Goal: Task Accomplishment & Management: Complete application form

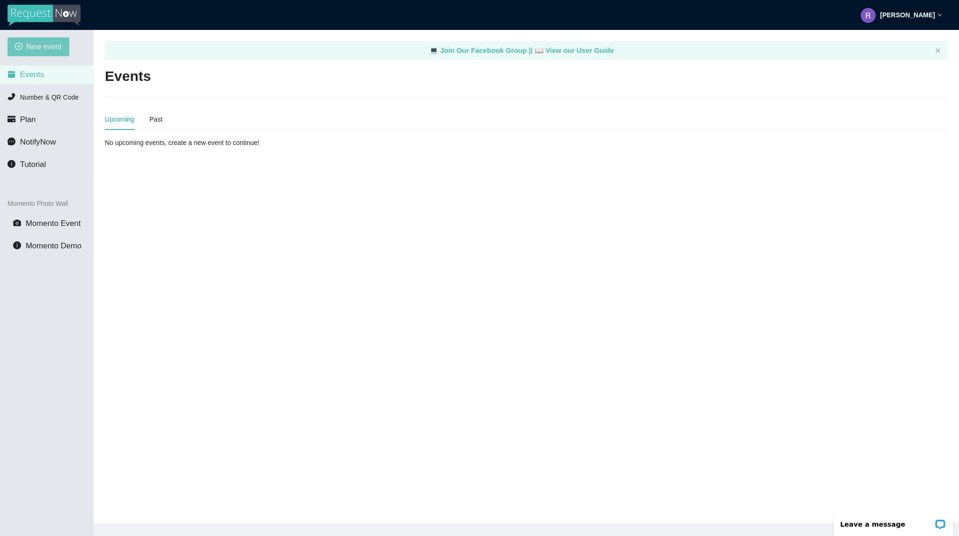
click at [24, 50] on button "New event" at bounding box center [38, 46] width 62 height 19
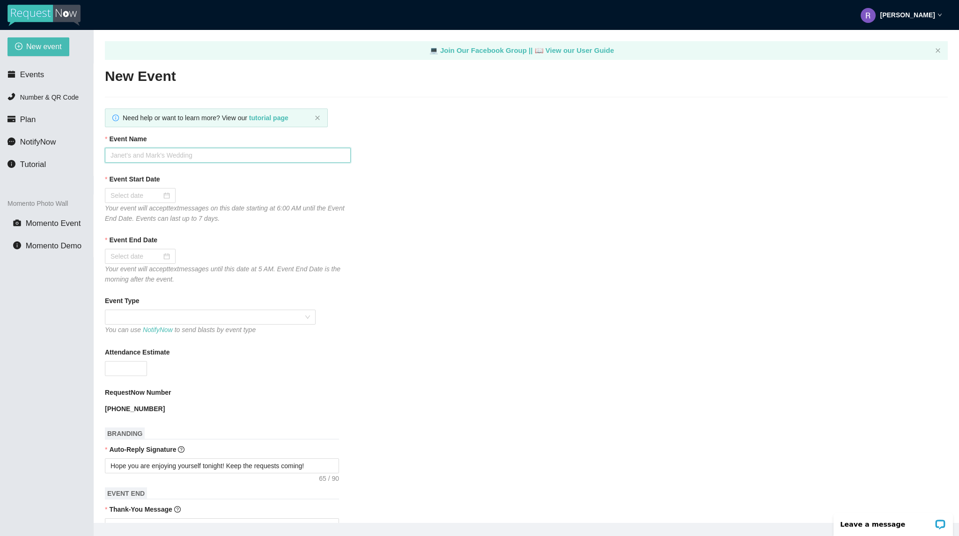
click at [159, 157] on input "Event Name" at bounding box center [228, 155] width 246 height 15
type input "Bourbon Cowboy [DATE]"
click at [162, 199] on div at bounding box center [139, 196] width 59 height 10
type input "[DATE]"
click at [204, 263] on div "12" at bounding box center [203, 263] width 11 height 11
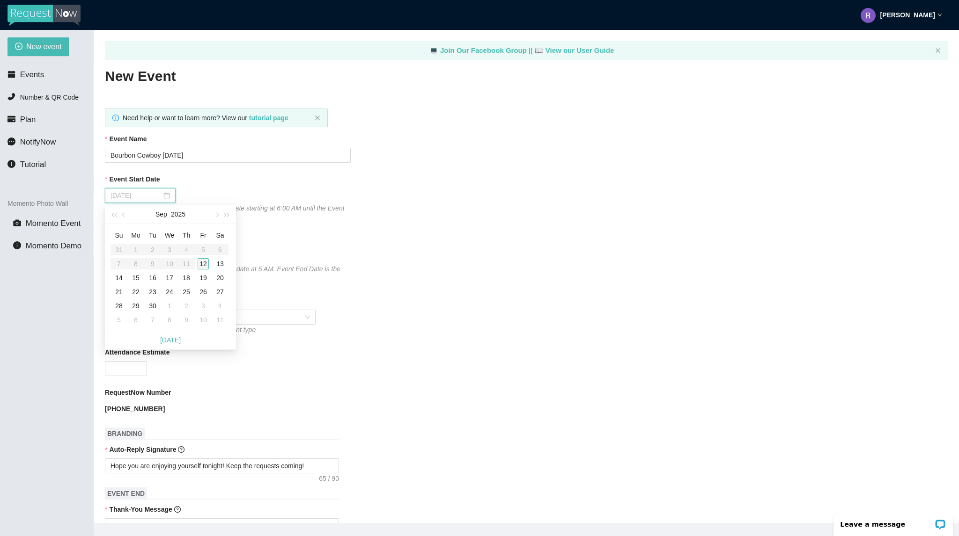
type input "[DATE]"
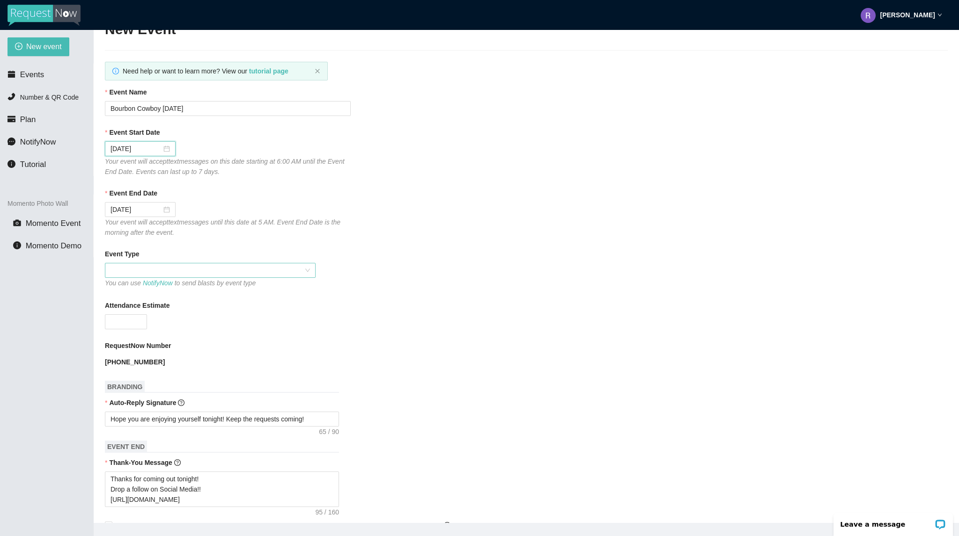
click at [152, 271] on span at bounding box center [209, 271] width 199 height 14
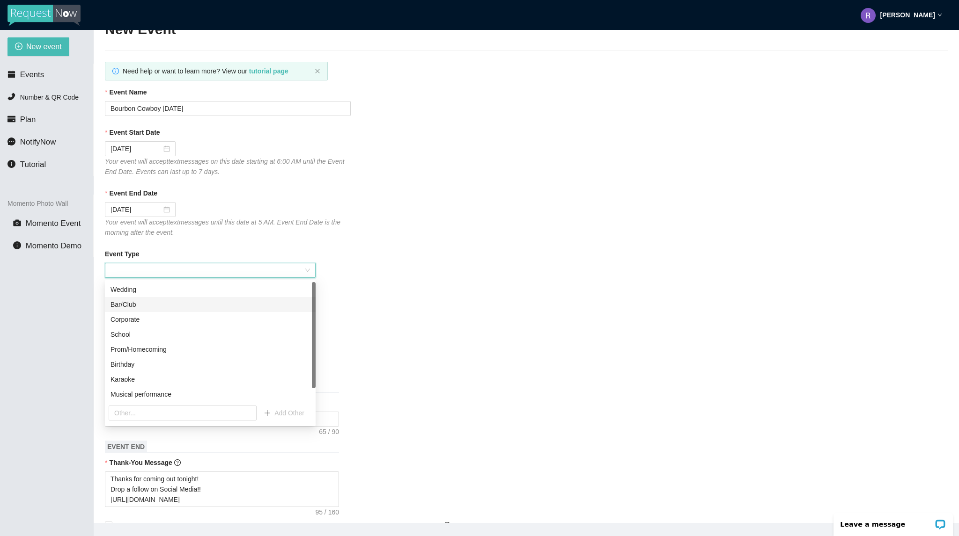
click at [150, 308] on div "Bar/Club" at bounding box center [209, 305] width 199 height 10
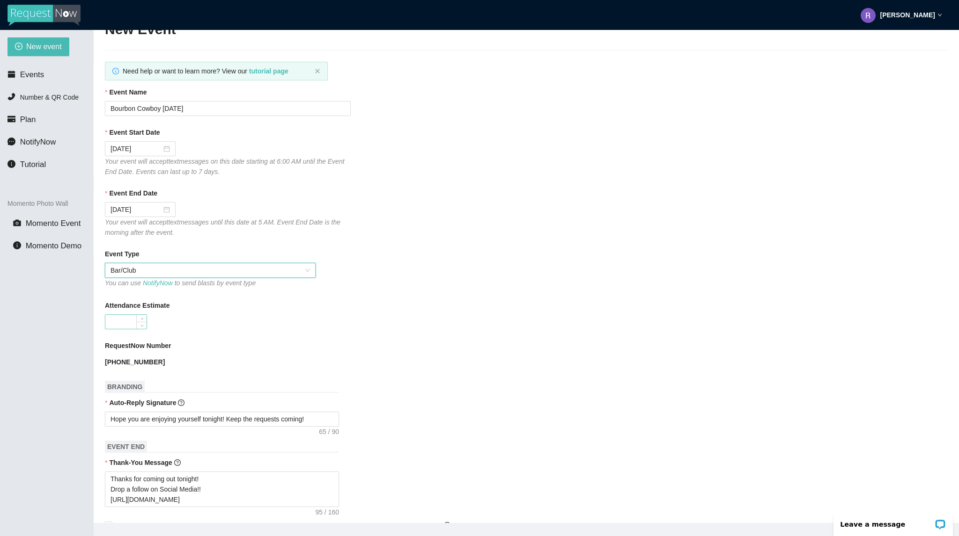
click at [127, 324] on input "Attendance Estimate" at bounding box center [125, 322] width 41 height 14
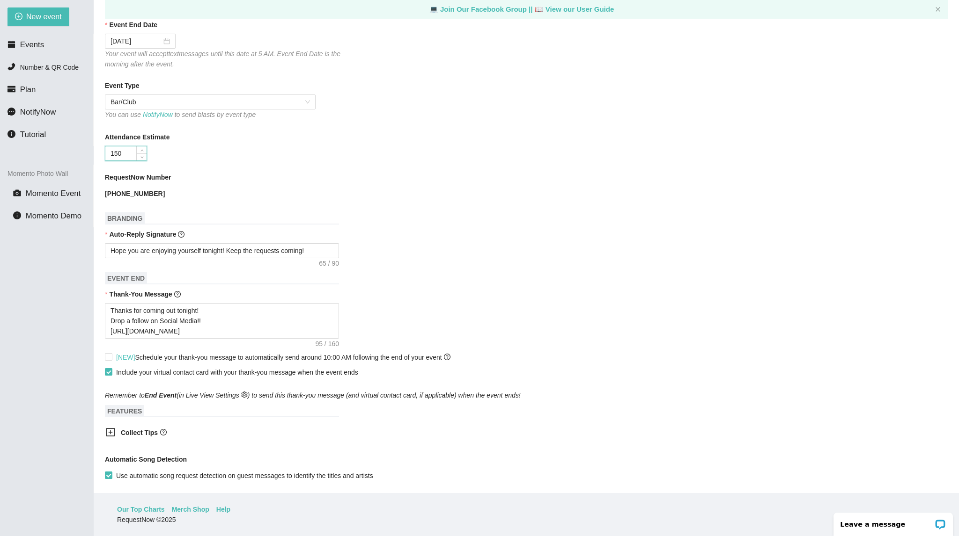
scroll to position [187, 0]
type input "150"
click at [109, 356] on input "[NEW] Schedule your thank-you message to automatically send around 10:00 AM fol…" at bounding box center [108, 355] width 7 height 7
checkbox input "true"
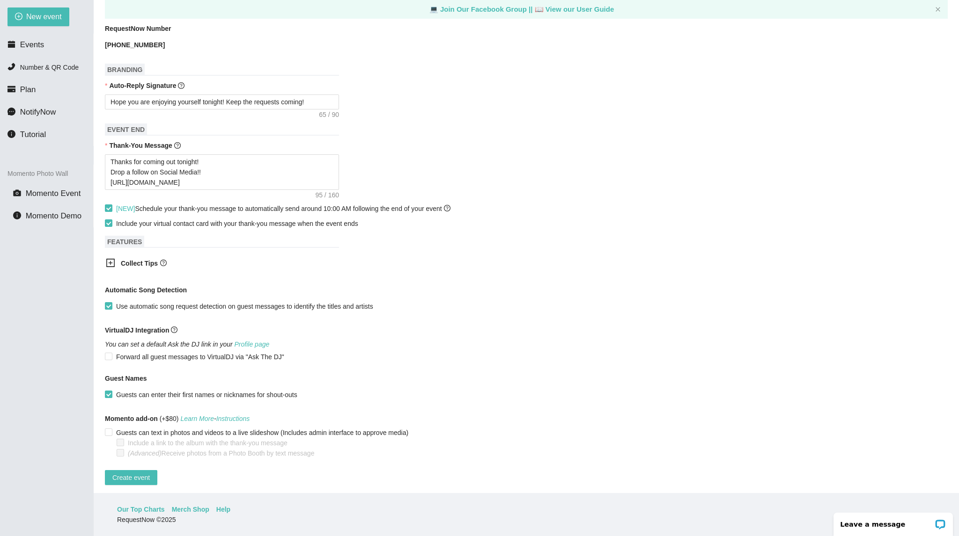
scroll to position [346, 0]
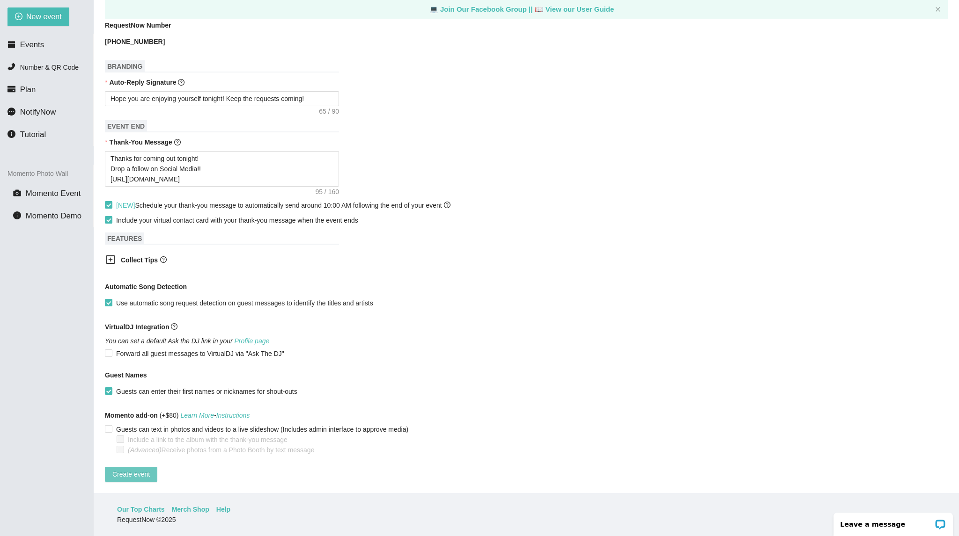
click at [131, 467] on button "Create event" at bounding box center [131, 474] width 52 height 15
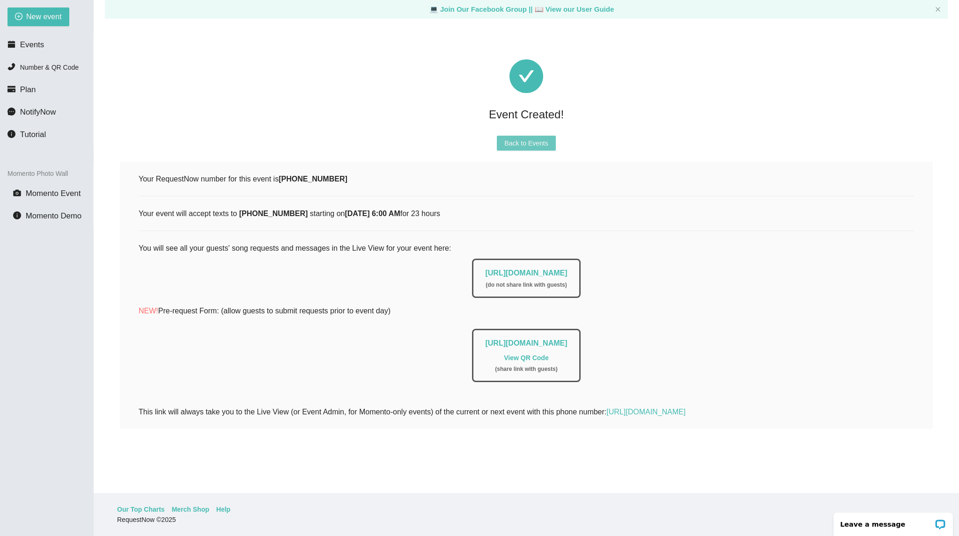
click at [542, 147] on span "Back to Events" at bounding box center [526, 143] width 44 height 10
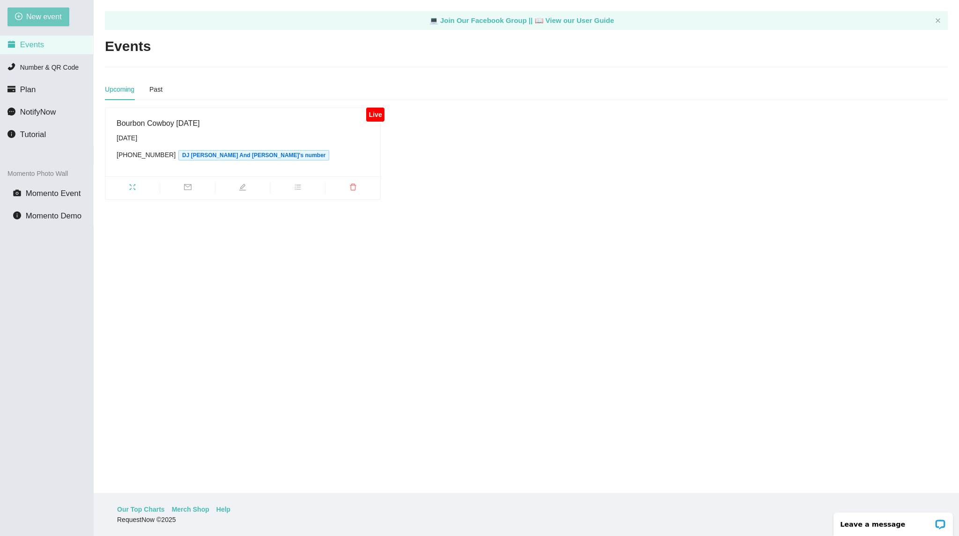
click at [47, 18] on span "New event" at bounding box center [44, 17] width 36 height 12
type textarea "[URL][DOMAIN_NAME]"
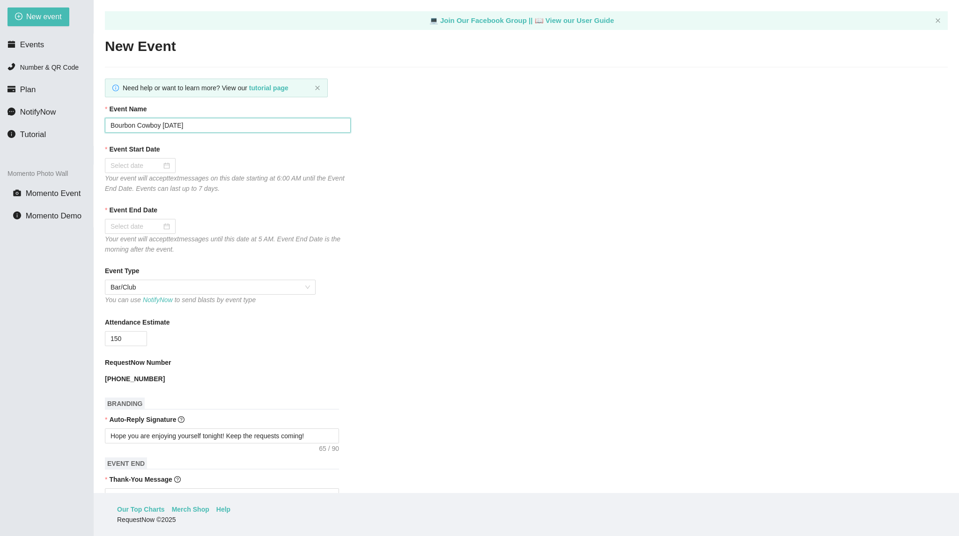
click at [206, 122] on input "Bourbon Cowboy [DATE]" at bounding box center [228, 125] width 246 height 15
type input "Bourbon Cowboy [DATE]"
click at [164, 167] on div at bounding box center [139, 166] width 59 height 10
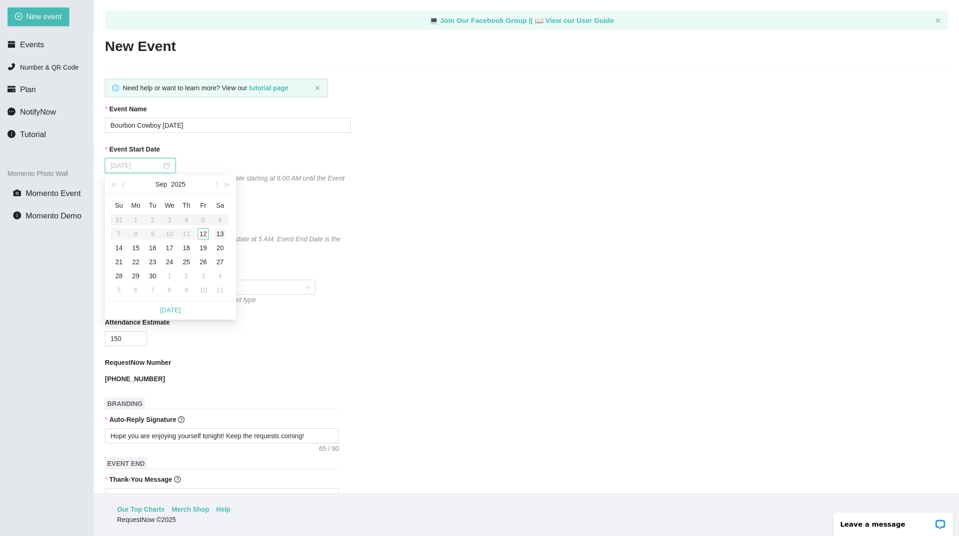
type input "[DATE]"
click at [217, 236] on div "13" at bounding box center [219, 233] width 11 height 11
type input "[DATE]"
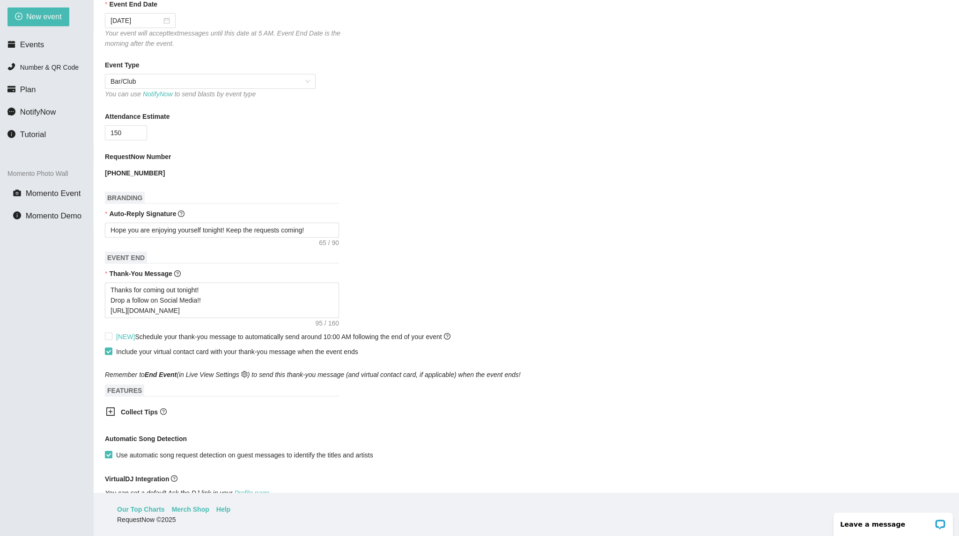
scroll to position [234, 0]
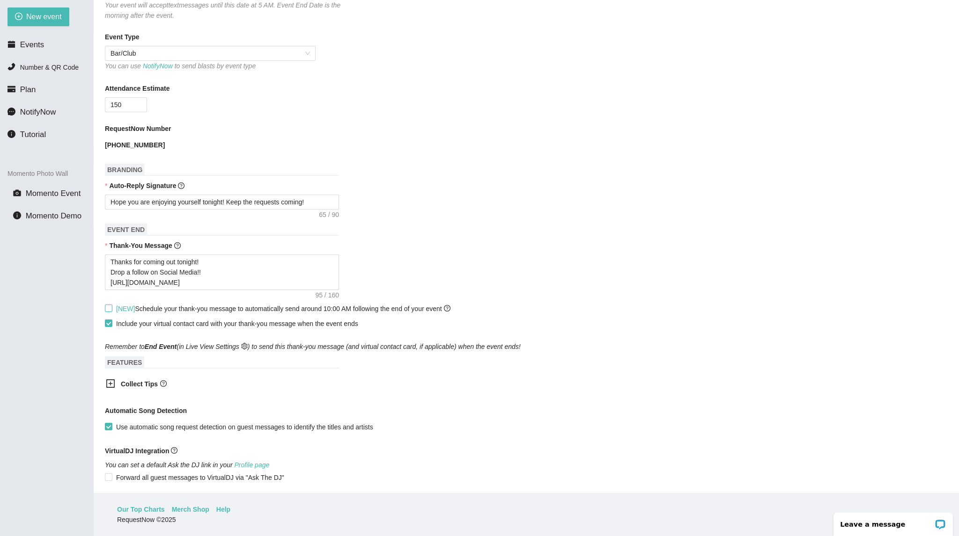
click at [186, 307] on span "[NEW] Schedule your thank-you message to automatically send around 10:00 AM fol…" at bounding box center [283, 308] width 334 height 7
click at [111, 307] on input "[NEW] Schedule your thank-you message to automatically send around 10:00 AM fol…" at bounding box center [108, 308] width 7 height 7
checkbox input "true"
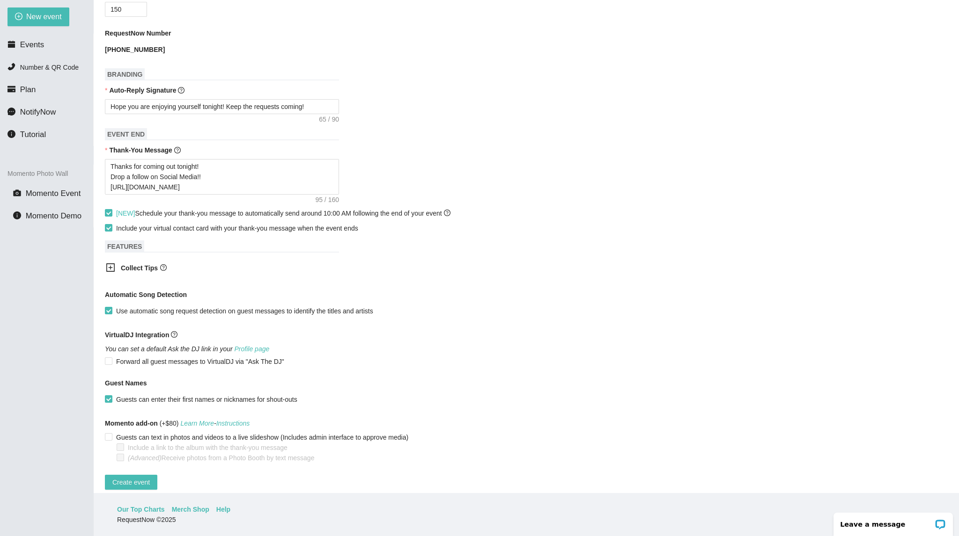
scroll to position [346, 0]
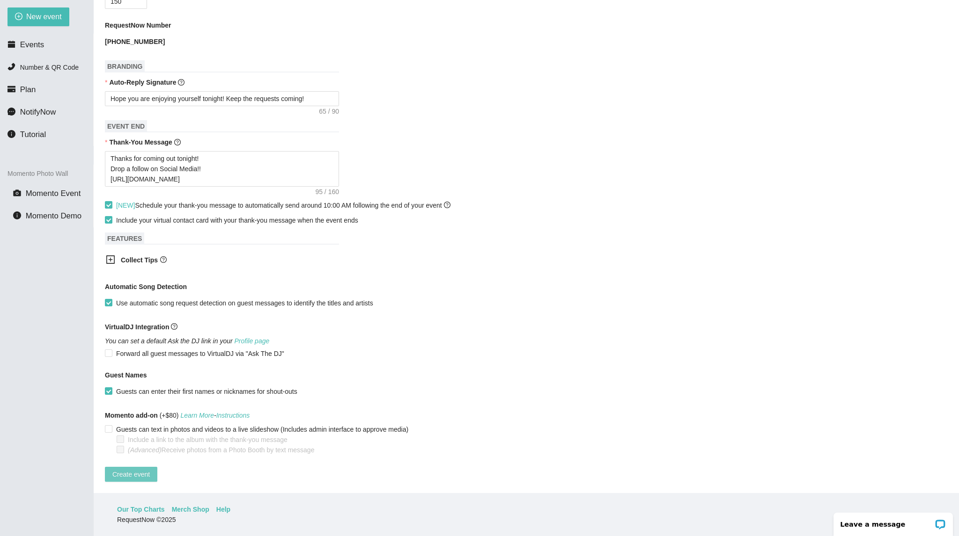
click at [139, 470] on span "Create event" at bounding box center [130, 475] width 37 height 10
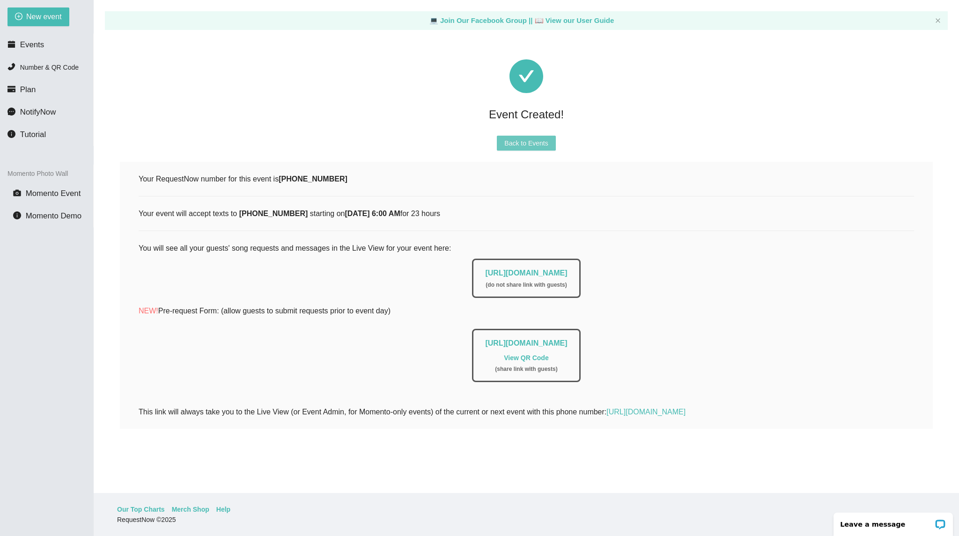
click at [518, 149] on button "Back to Events" at bounding box center [526, 143] width 59 height 15
